Goal: Information Seeking & Learning: Learn about a topic

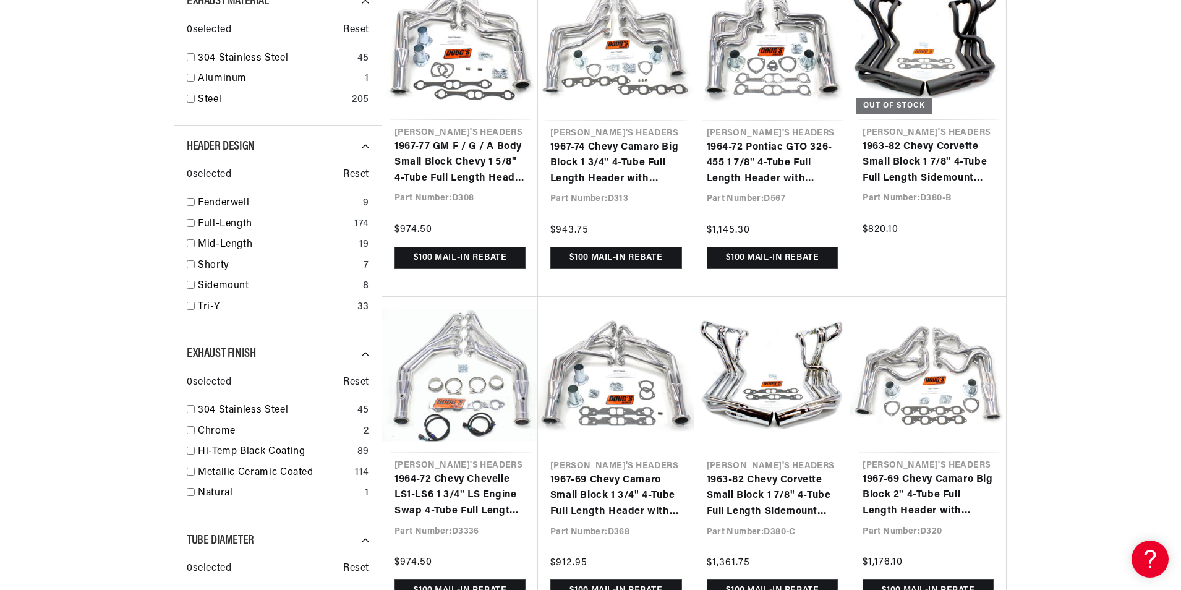
scroll to position [866, 0]
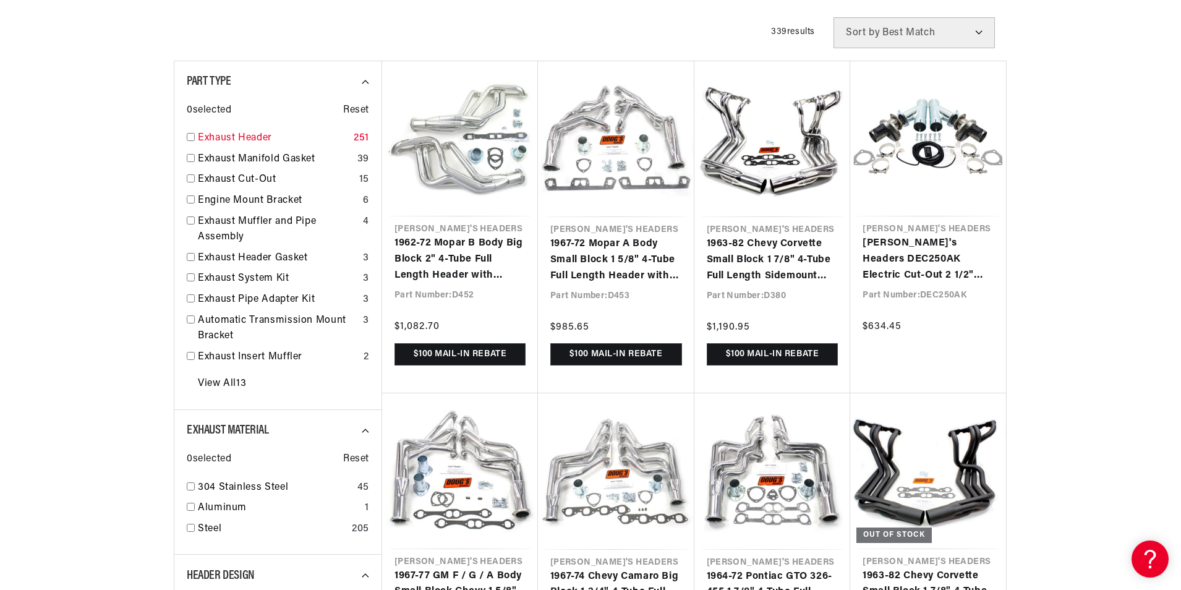
scroll to position [0, 1545]
click at [600, 242] on link "1967-72 Mopar A Body Small Block 1 5/8" 4-Tube Full Length Header with Metallic…" at bounding box center [616, 260] width 132 height 48
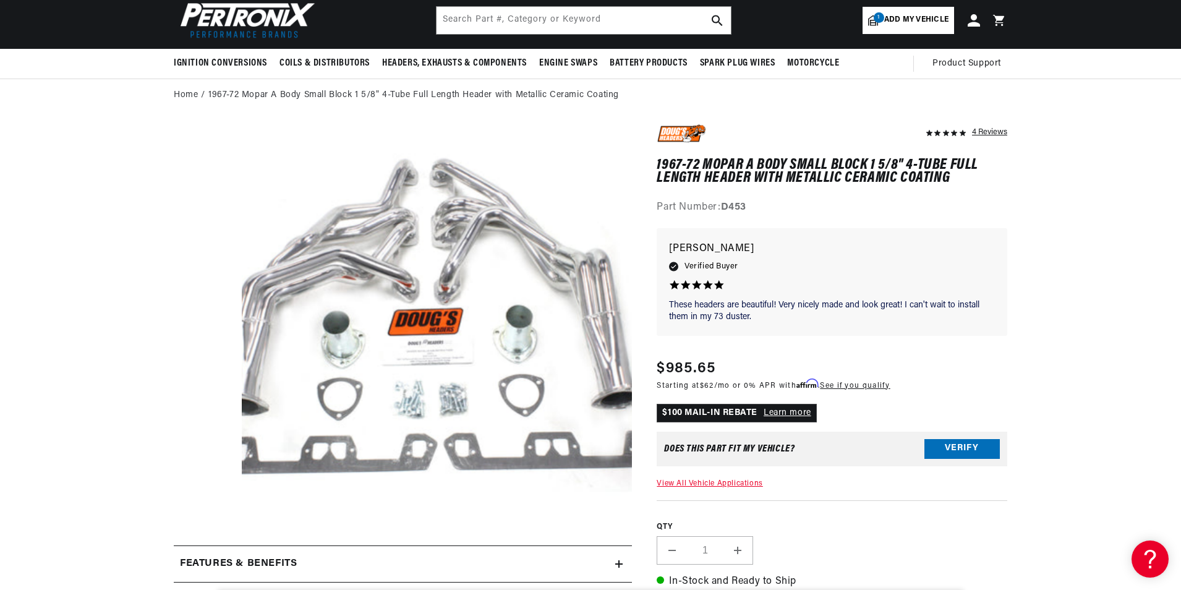
scroll to position [0, 1545]
click at [982, 130] on div "4 Reviews" at bounding box center [989, 131] width 35 height 15
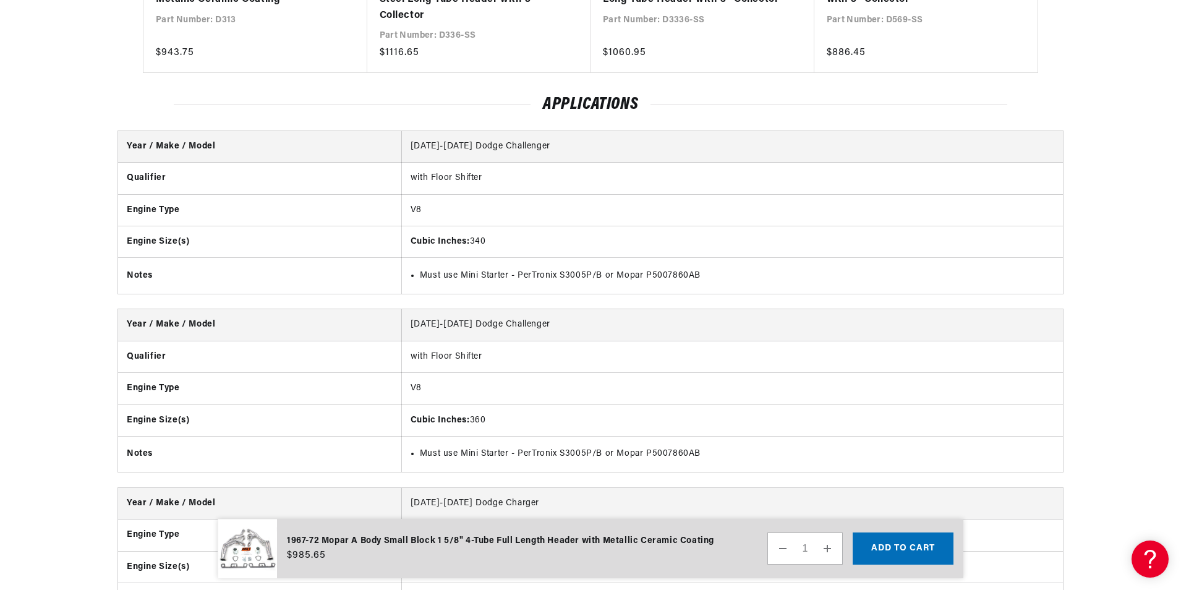
scroll to position [0, 0]
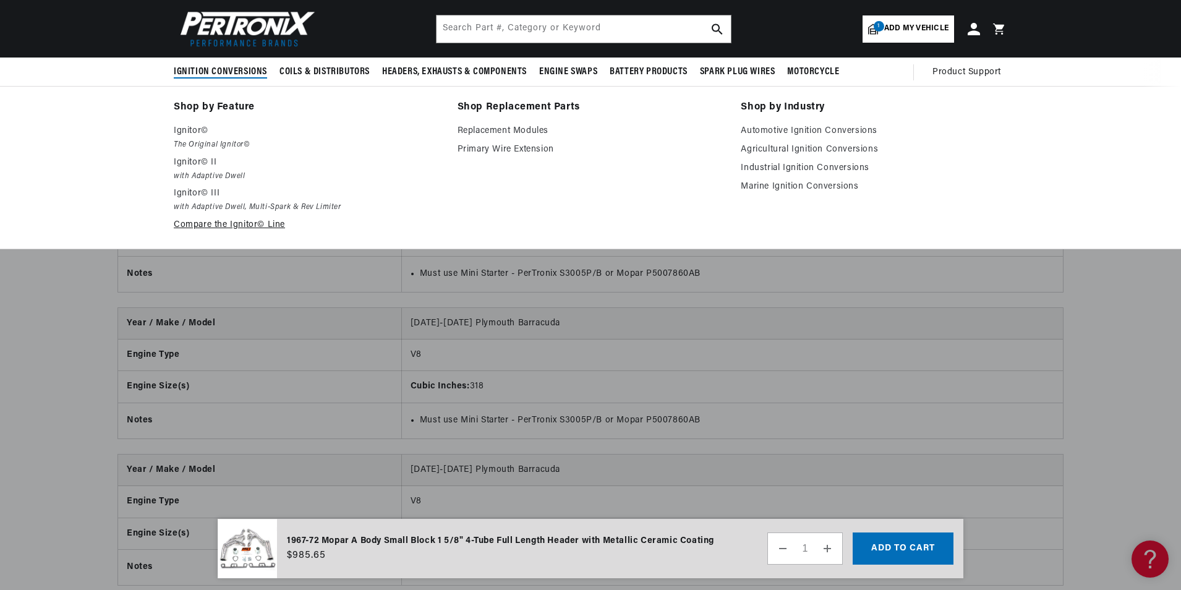
click at [202, 225] on link "Compare the Ignitor© Line" at bounding box center [307, 225] width 267 height 15
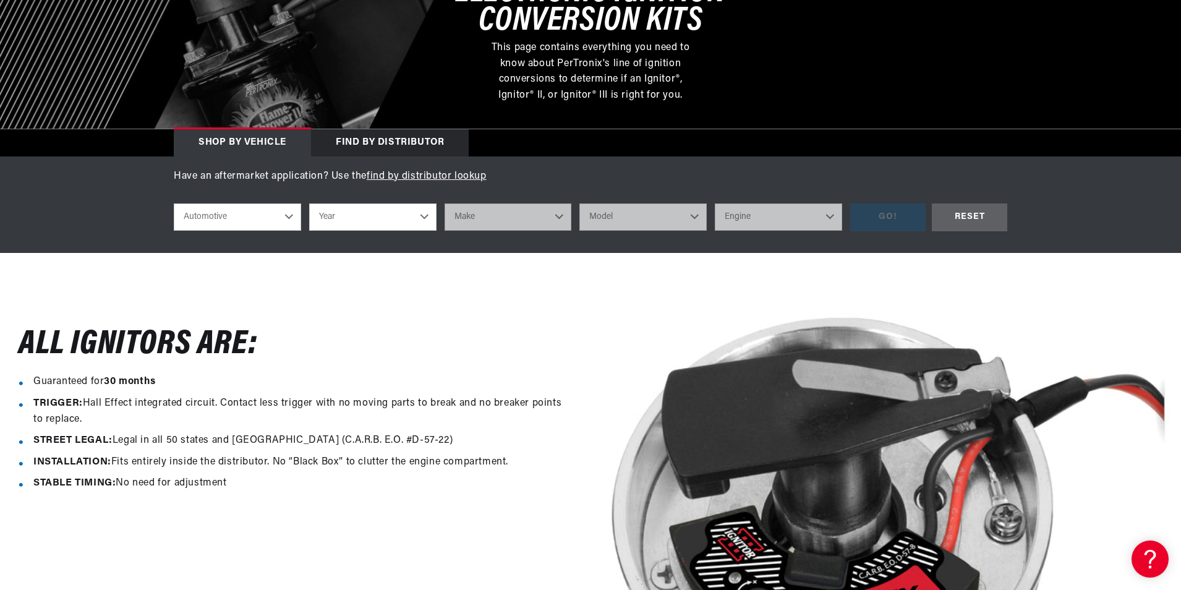
scroll to position [247, 0]
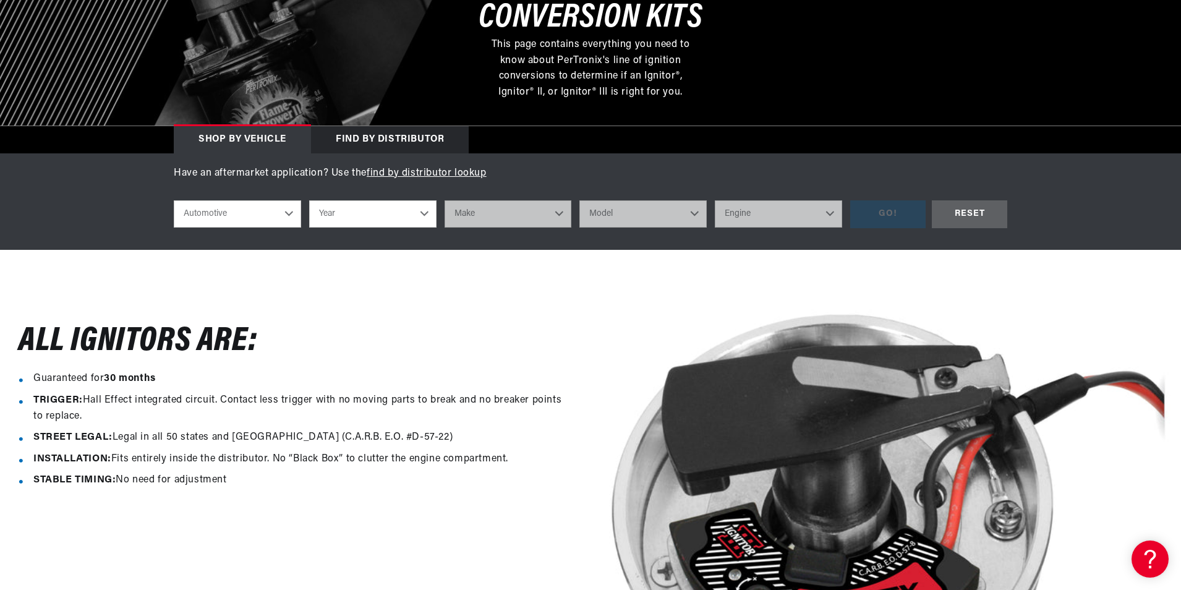
click at [291, 213] on select "Automotive Agricultural Industrial Marine Motorcycle" at bounding box center [237, 213] width 127 height 27
click at [424, 211] on select "Year 2022 2021 2020 2019 2018 2017 2016 2015 2014 2013 2012 2011 2010 2009 2008…" at bounding box center [372, 213] width 127 height 27
select select "1969"
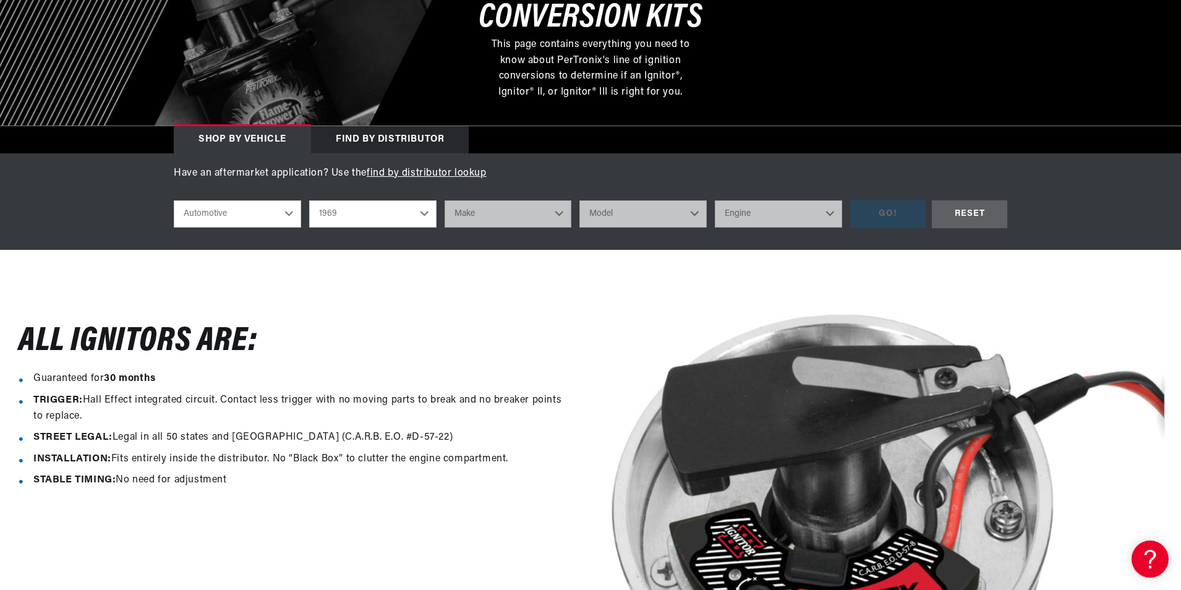
click at [309, 200] on select "Year 2022 2021 2020 2019 2018 2017 2016 2015 2014 2013 2012 2011 2010 2009 2008…" at bounding box center [372, 213] width 127 height 27
select select "1969"
click at [530, 216] on select "Make Alfa Romeo American Motors Aston Martin Austin Austin Healey Avanti BMW Bu…" at bounding box center [508, 213] width 127 height 27
select select "Dodge"
click at [445, 200] on select "Make Alfa Romeo American Motors Aston Martin Austin Austin Healey Avanti BMW Bu…" at bounding box center [508, 213] width 127 height 27
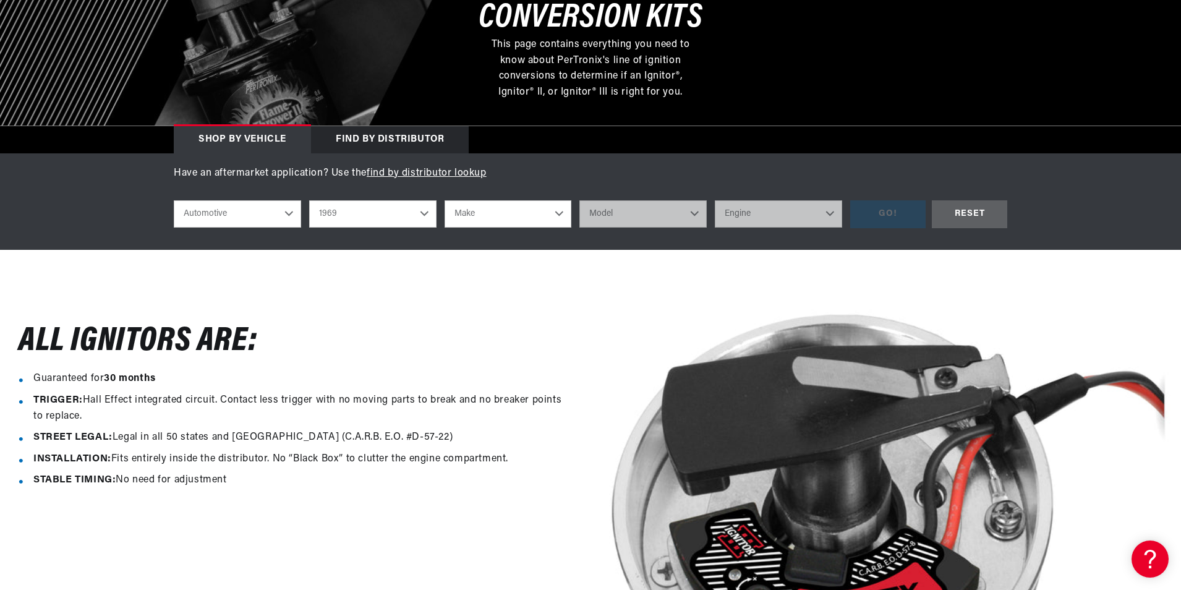
scroll to position [0, 1545]
select select "Dodge"
click at [650, 214] on select "Model A100 Truck A108 Van Charger Coronet D100 Pickup D200 Pickup D300 Pickup D…" at bounding box center [642, 213] width 127 height 27
select select "Dart"
click at [579, 200] on select "Model A100 Truck A108 Van Charger Coronet D100 Pickup D200 Pickup D300 Pickup D…" at bounding box center [642, 213] width 127 height 27
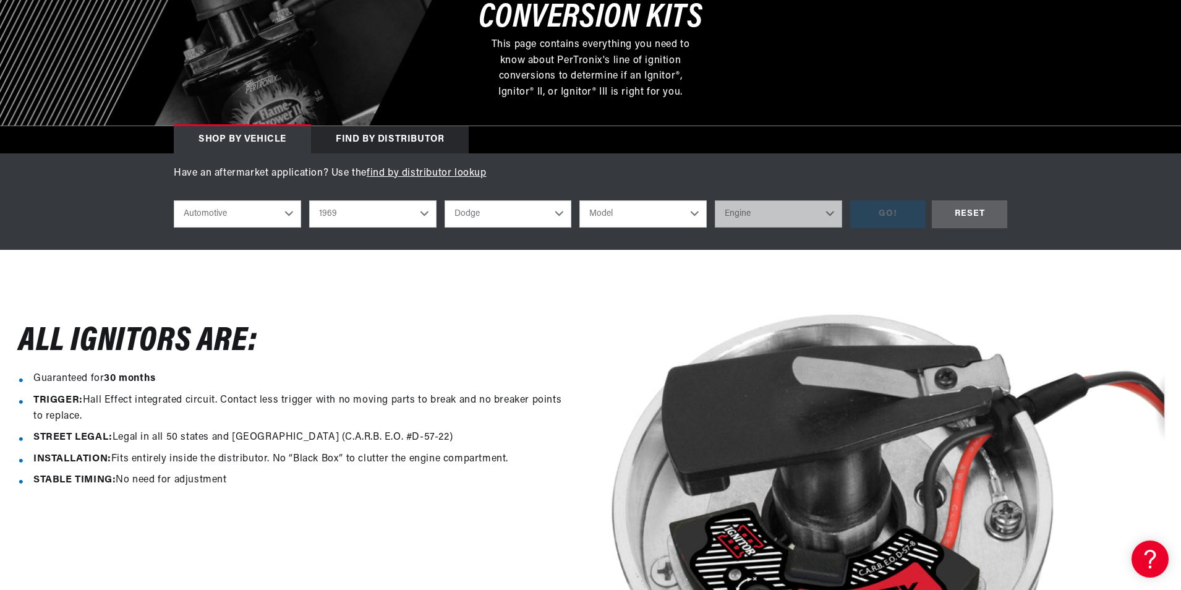
select select "Dart"
click at [786, 220] on select "Engine 3.2L 5.9L 170cid / 2.8L 225cid / 3.7L 273cid / 4.5L 318cid / 5.2L 340cid…" at bounding box center [778, 213] width 127 height 27
select select "340cid-5.6L"
click at [715, 200] on select "Engine 3.2L 5.9L 170cid / 2.8L 225cid / 3.7L 273cid / 4.5L 318cid / 5.2L 340cid…" at bounding box center [778, 213] width 127 height 27
select select "340cid-5.6L"
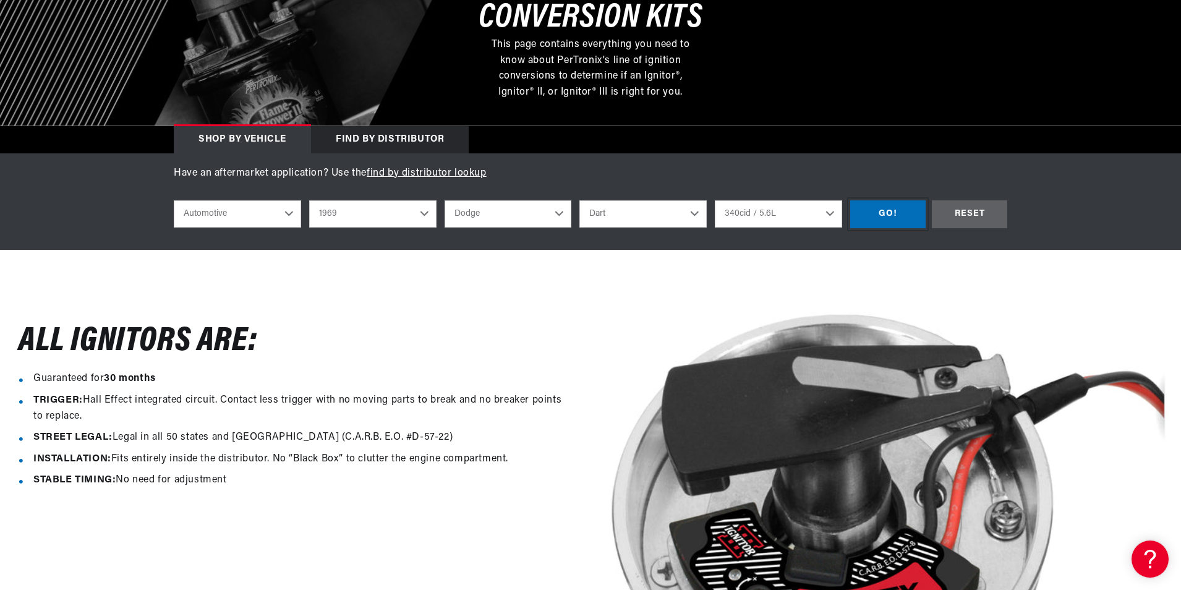
scroll to position [0, 0]
click at [885, 214] on div "GO!" at bounding box center [887, 214] width 75 height 28
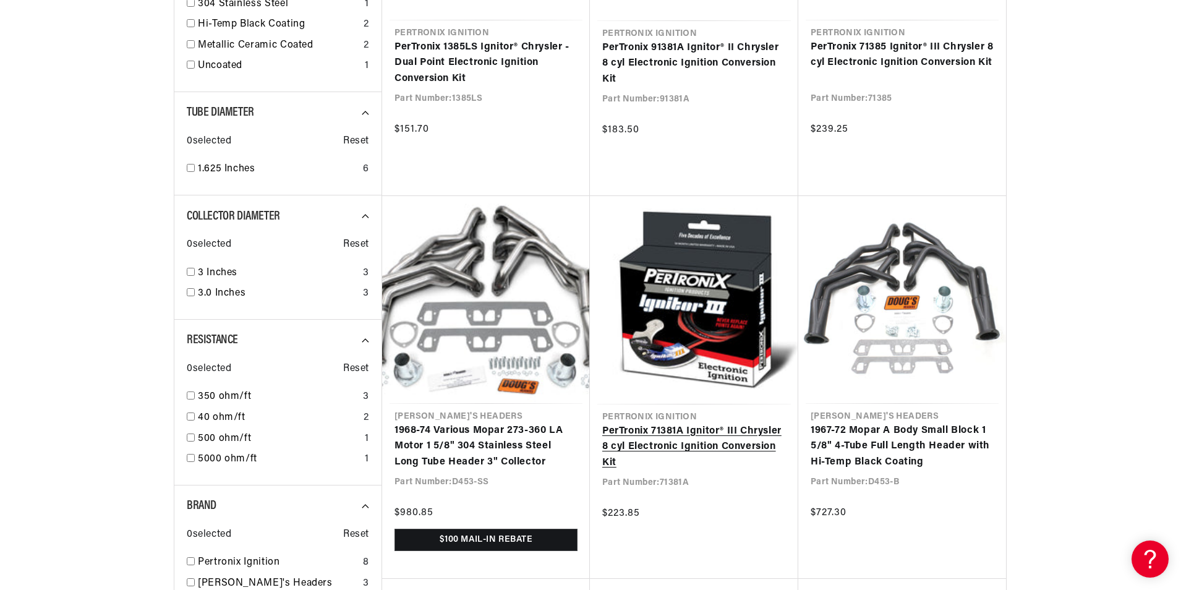
click at [685, 430] on link "PerTronix 71381A Ignitor® III Chrysler 8 cyl Electronic Ignition Conversion Kit" at bounding box center [694, 448] width 184 height 48
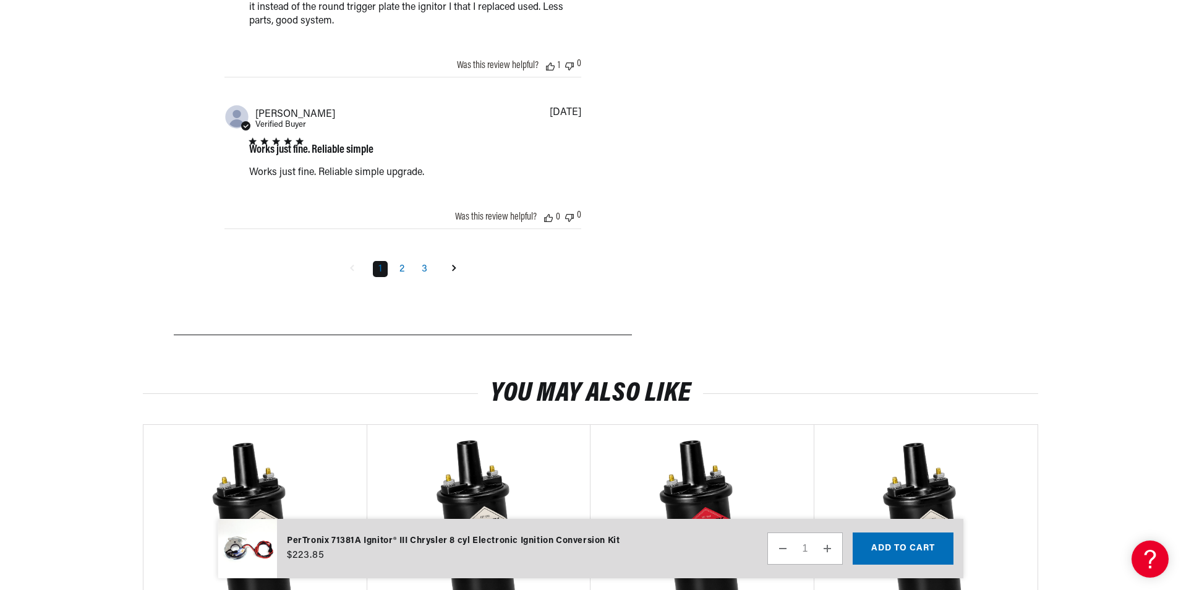
scroll to position [0, 772]
click at [401, 269] on link "2" at bounding box center [402, 269] width 16 height 16
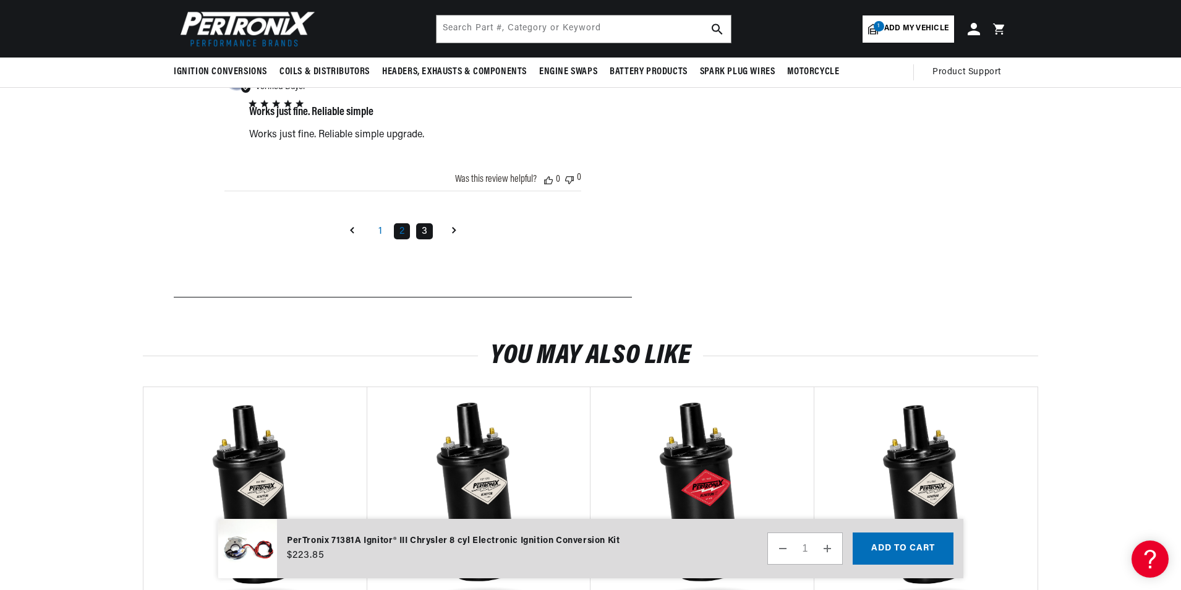
scroll to position [0, 1545]
click at [425, 234] on link "3" at bounding box center [424, 231] width 17 height 16
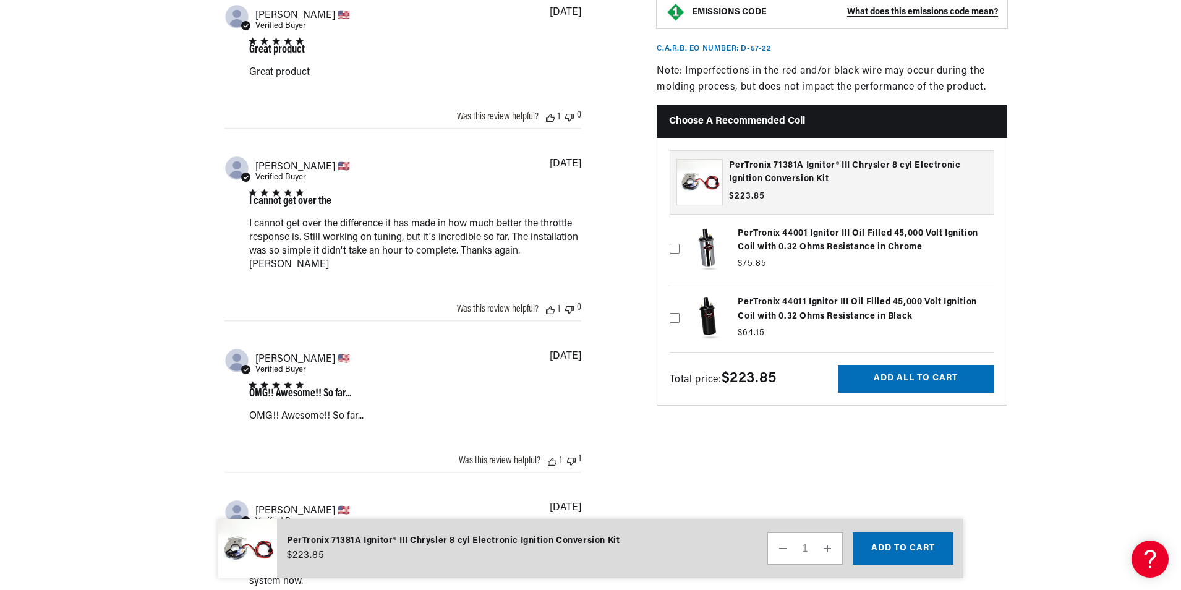
scroll to position [0, 0]
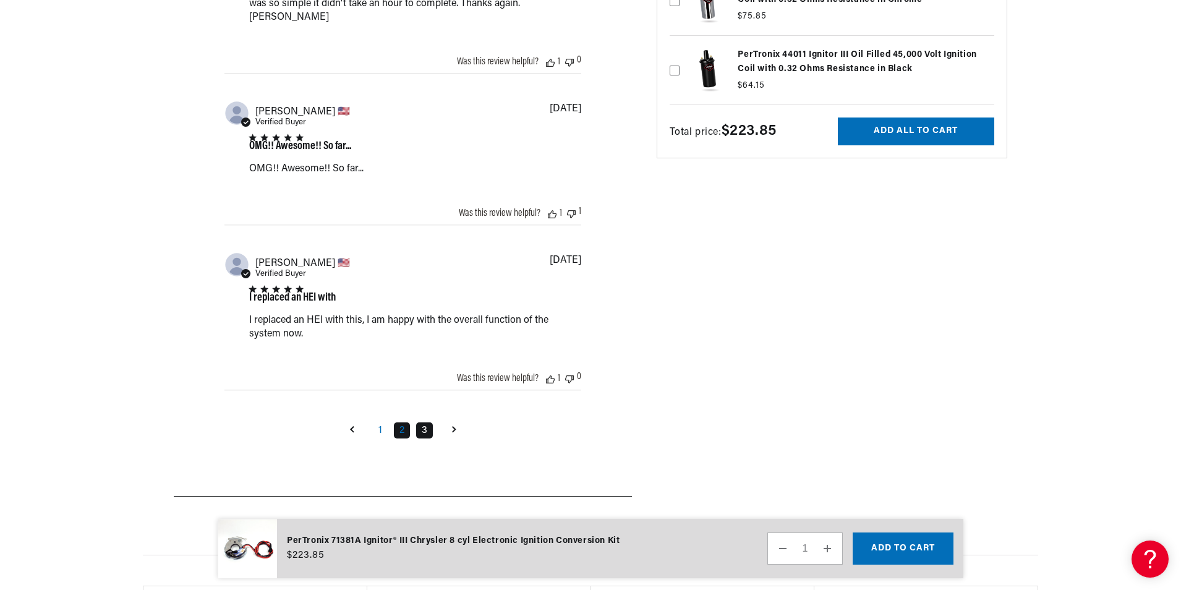
click at [424, 433] on link "3" at bounding box center [424, 430] width 17 height 16
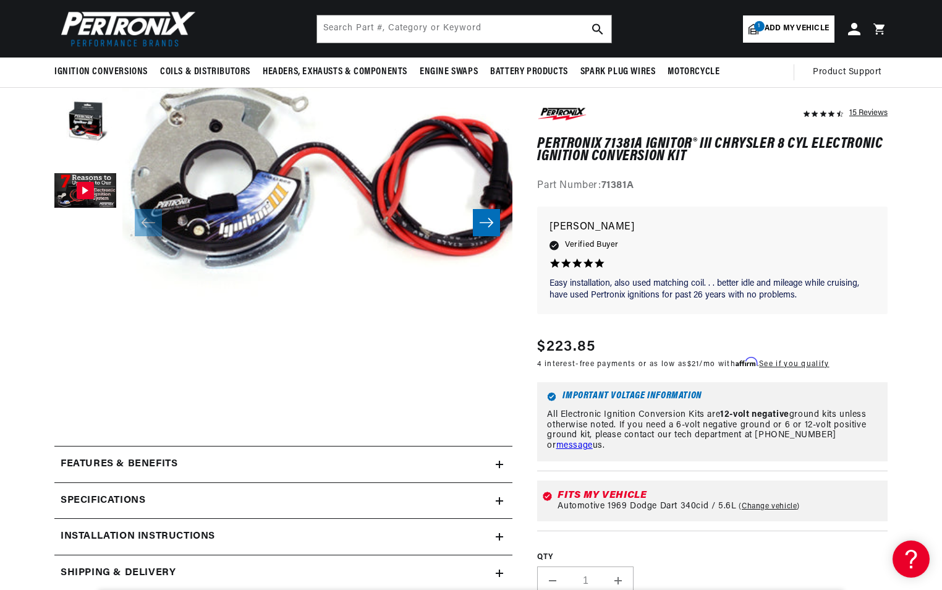
scroll to position [100, 0]
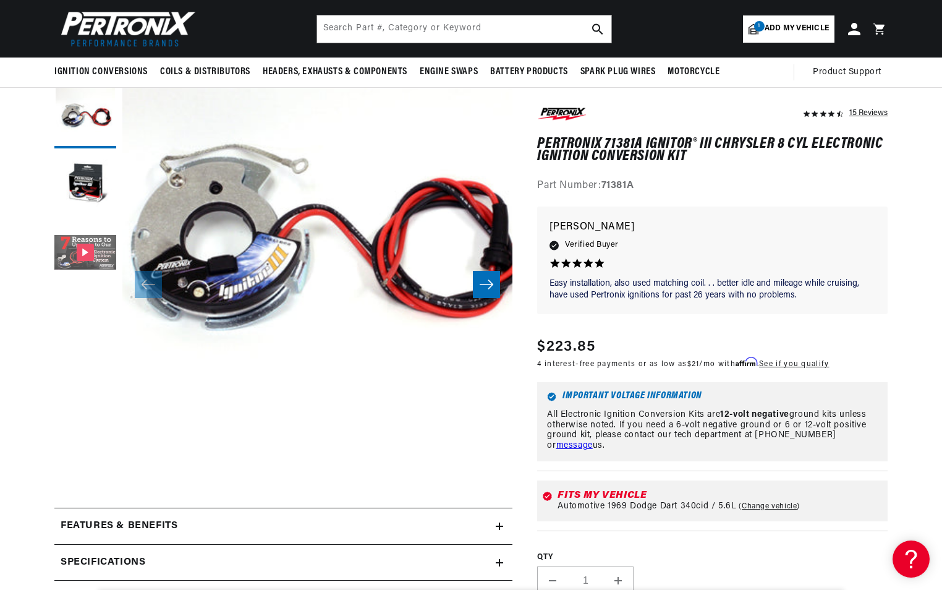
click at [83, 249] on button "Gallery Viewer" at bounding box center [85, 254] width 62 height 62
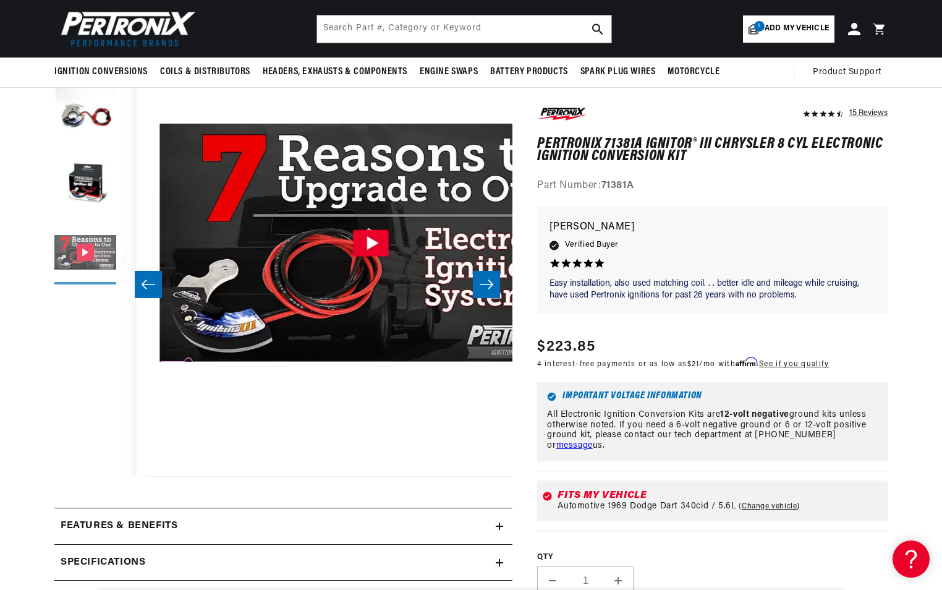
scroll to position [39, 781]
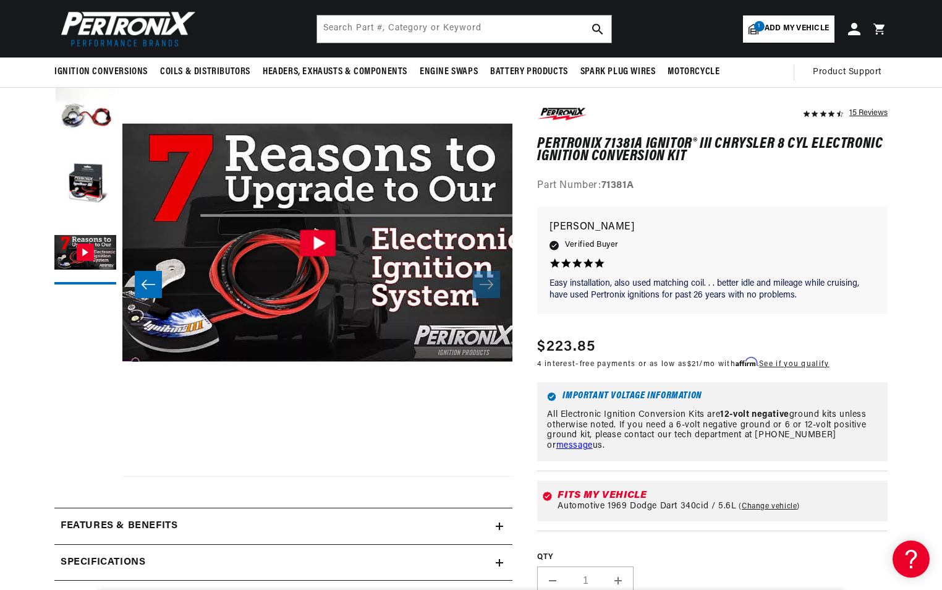
click at [318, 239] on icon "Gallery Viewer" at bounding box center [320, 243] width 12 height 14
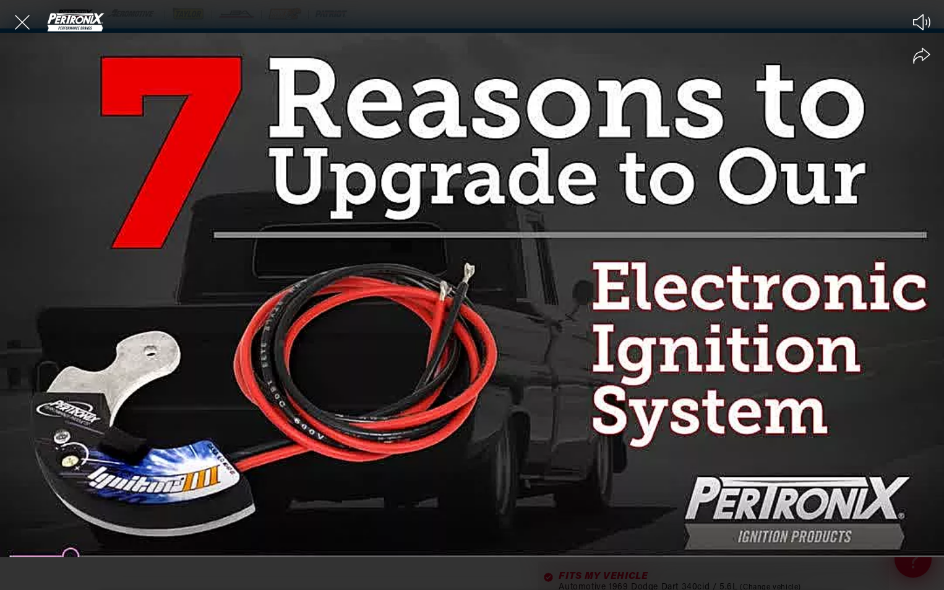
scroll to position [0, 772]
click at [70, 553] on div at bounding box center [472, 295] width 944 height 590
drag, startPoint x: 402, startPoint y: 312, endPoint x: 422, endPoint y: 303, distance: 21.9
click at [406, 310] on div at bounding box center [472, 295] width 944 height 590
click at [496, 285] on div at bounding box center [472, 295] width 944 height 590
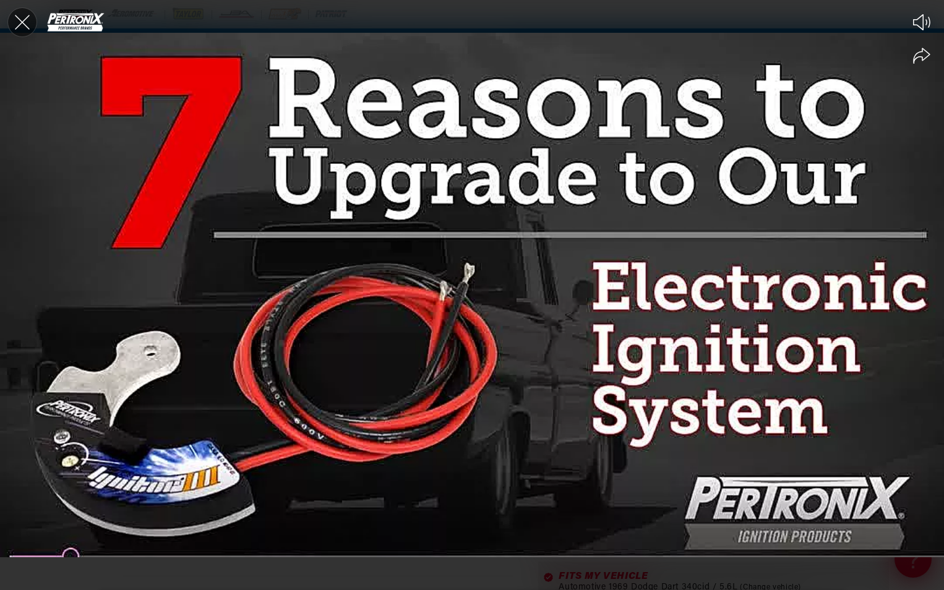
scroll to position [0, 0]
click at [19, 17] on icon "Close the video player" at bounding box center [22, 22] width 27 height 27
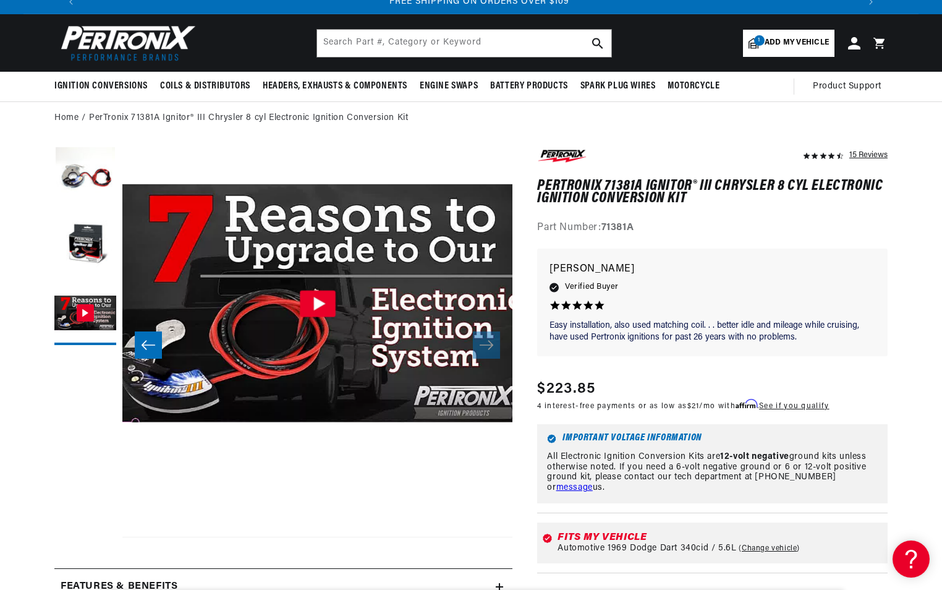
scroll to position [0, 1545]
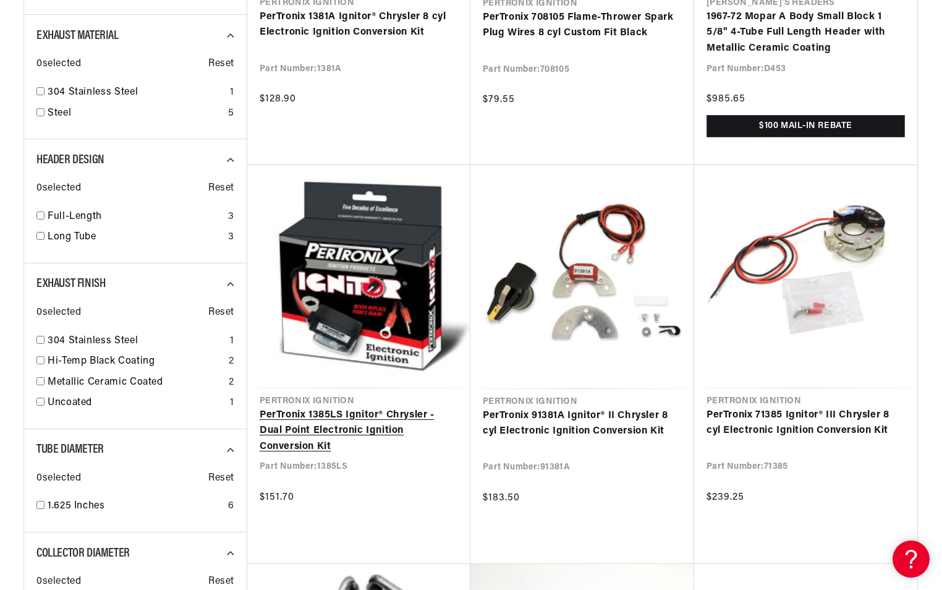
scroll to position [495, 0]
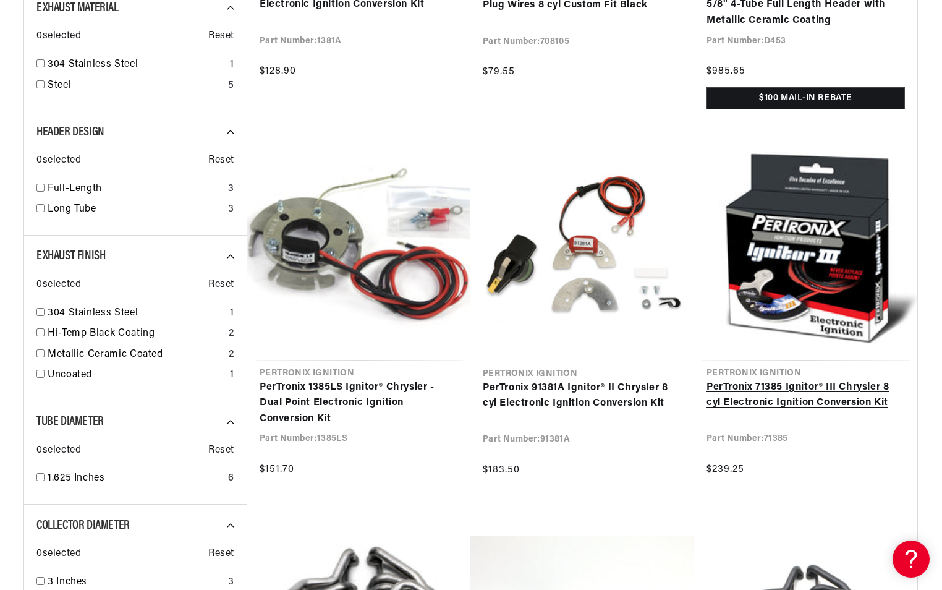
click at [801, 387] on link "PerTronix 71385 Ignitor® III Chrysler 8 cyl Electronic Ignition Conversion Kit" at bounding box center [806, 396] width 199 height 32
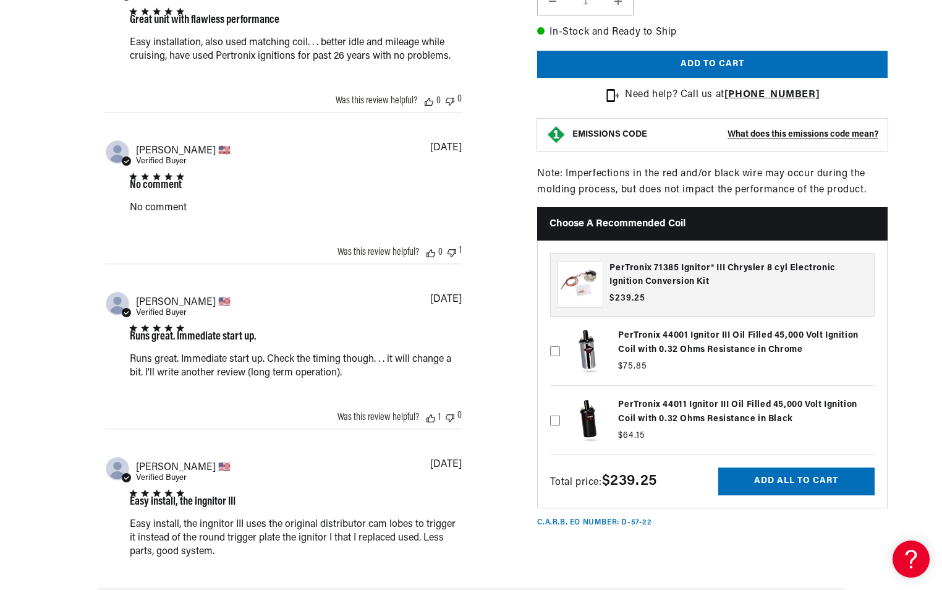
click at [555, 353] on icon at bounding box center [555, 351] width 10 height 10
click at [555, 336] on input "checkbox" at bounding box center [555, 332] width 10 height 10
checkbox input "true"
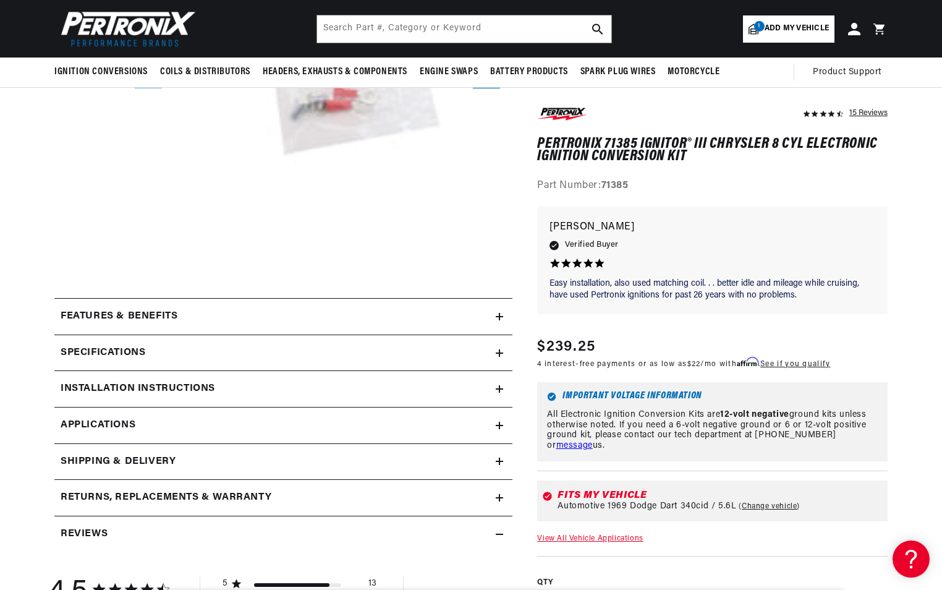
scroll to position [0, 1545]
click at [147, 313] on h2 "Features & Benefits" at bounding box center [119, 317] width 117 height 16
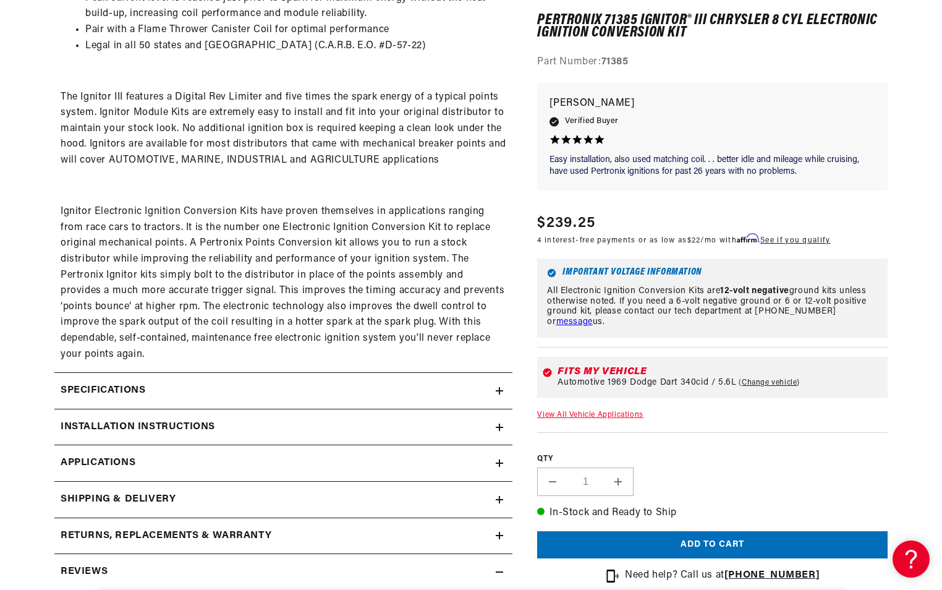
scroll to position [804, 0]
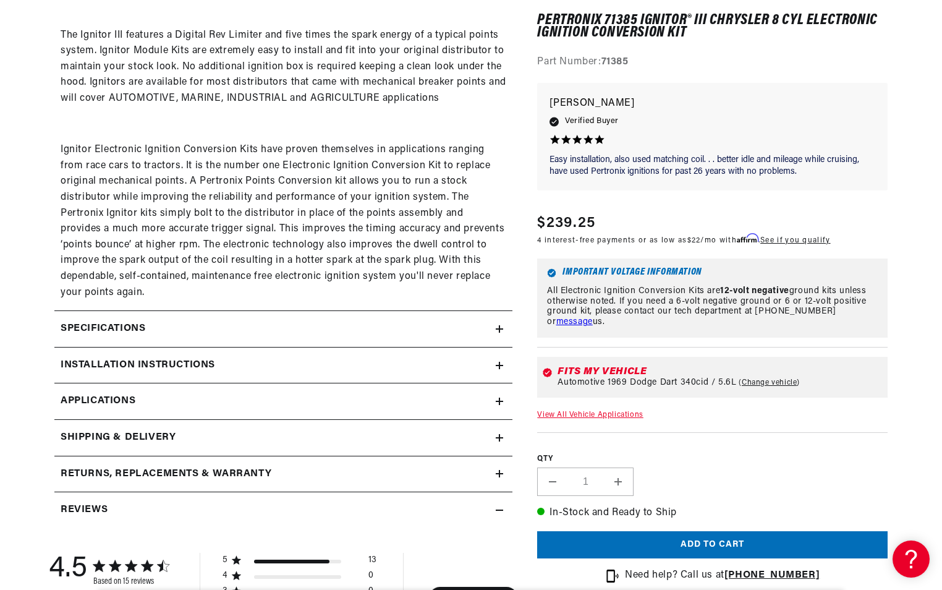
click at [97, 331] on h2 "Specifications" at bounding box center [103, 329] width 85 height 16
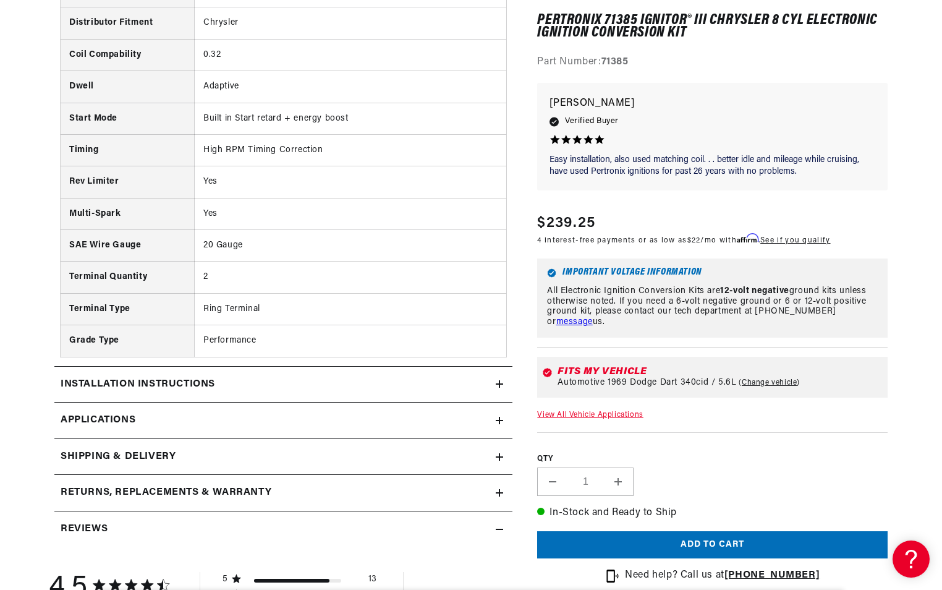
scroll to position [1299, 0]
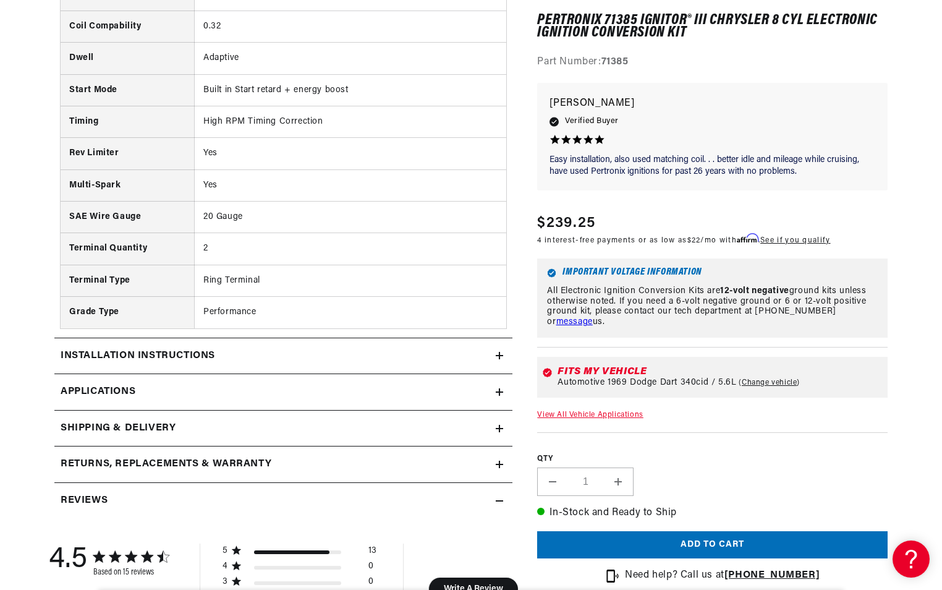
click at [150, 358] on h2 "Installation instructions" at bounding box center [138, 356] width 155 height 16
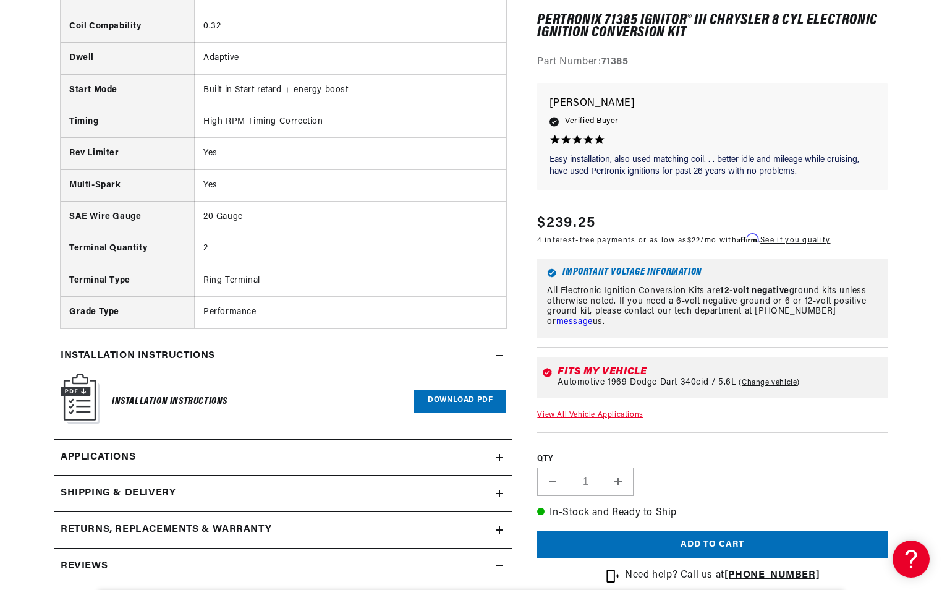
click at [445, 400] on link "Download PDF" at bounding box center [460, 401] width 92 height 23
